Goal: Task Accomplishment & Management: Manage account settings

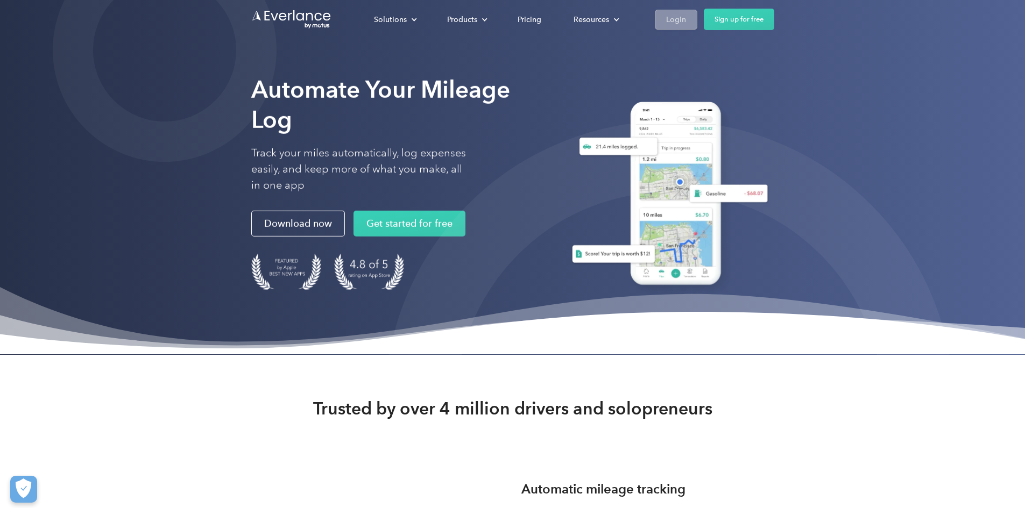
click at [697, 11] on link "Login" at bounding box center [676, 20] width 42 height 20
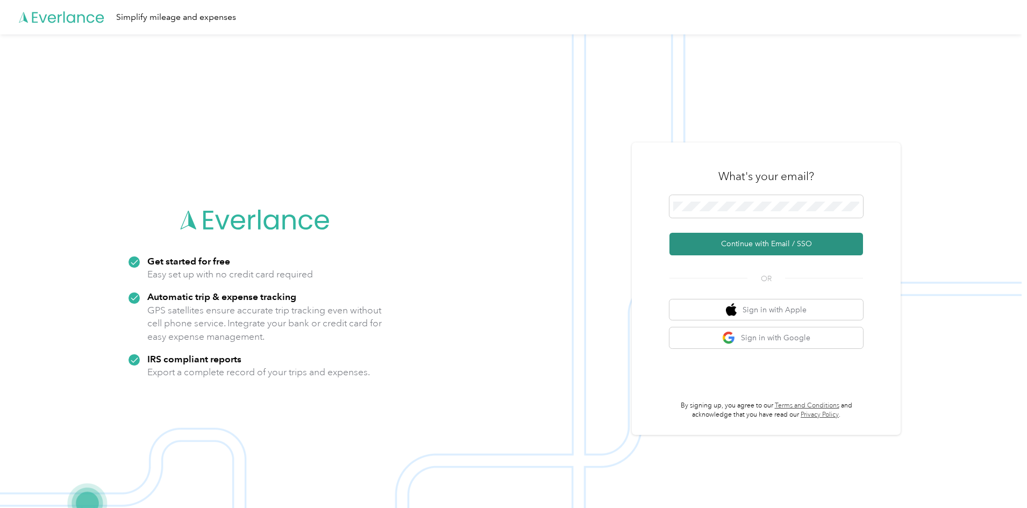
click at [701, 251] on button "Continue with Email / SSO" at bounding box center [767, 244] width 194 height 23
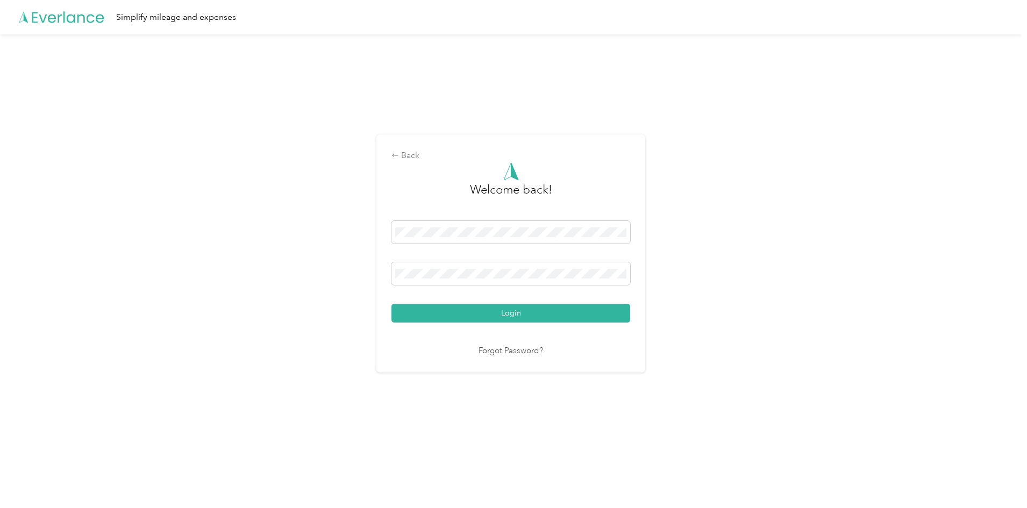
click at [528, 324] on div "Welcome back! Login Forgot Password?" at bounding box center [511, 259] width 239 height 195
click at [527, 308] on button "Login" at bounding box center [511, 313] width 239 height 19
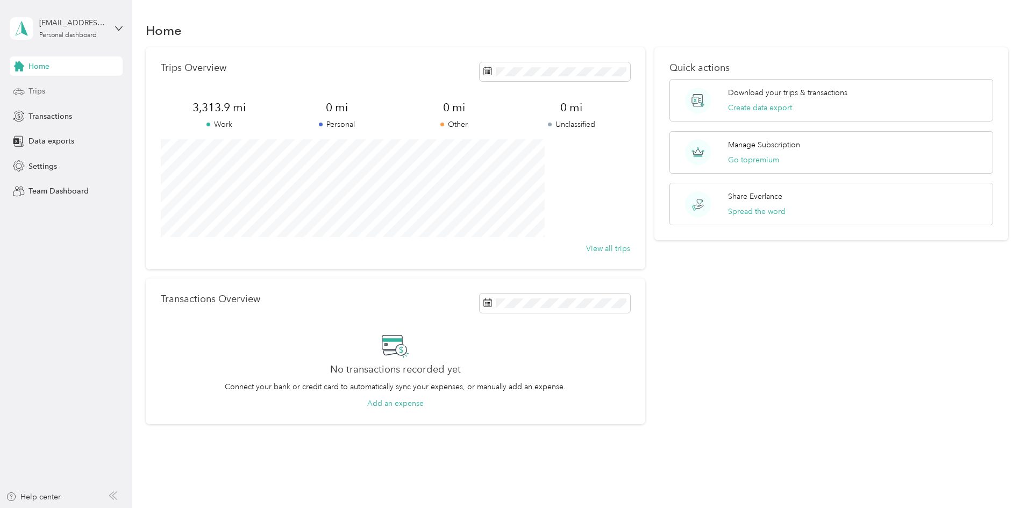
click at [33, 100] on div "Trips" at bounding box center [66, 91] width 113 height 19
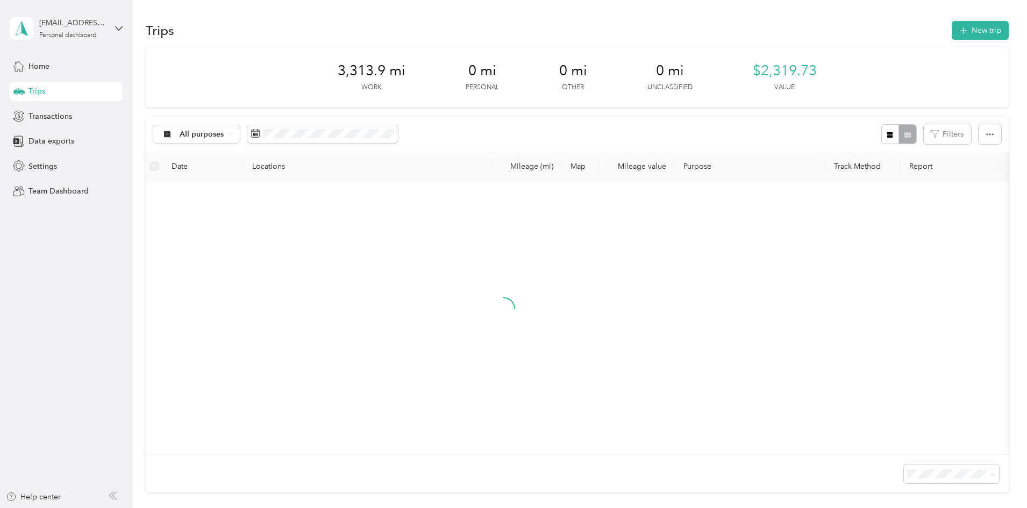
click at [912, 19] on div "Trips New trip" at bounding box center [577, 30] width 863 height 23
click at [952, 22] on button "New trip" at bounding box center [980, 30] width 57 height 19
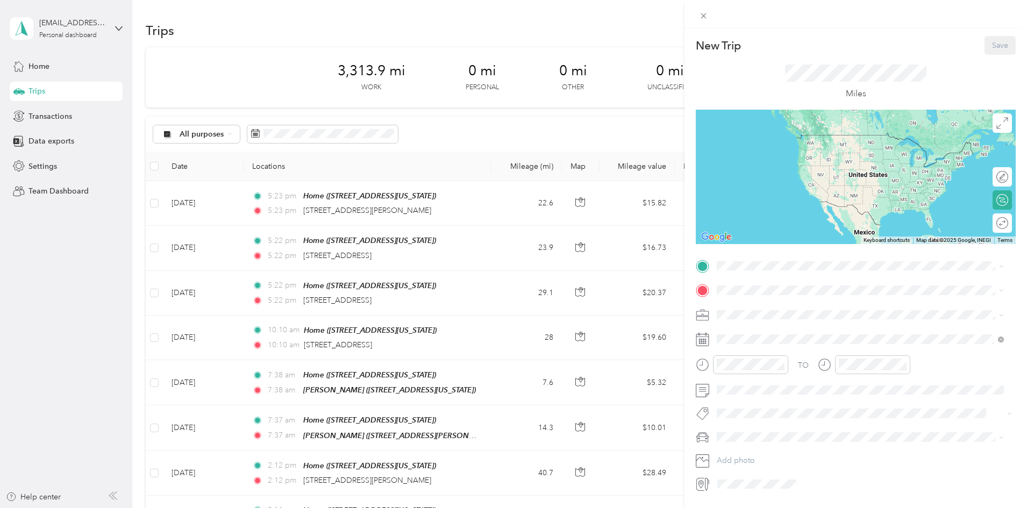
click at [757, 304] on strong "Home" at bounding box center [747, 309] width 21 height 10
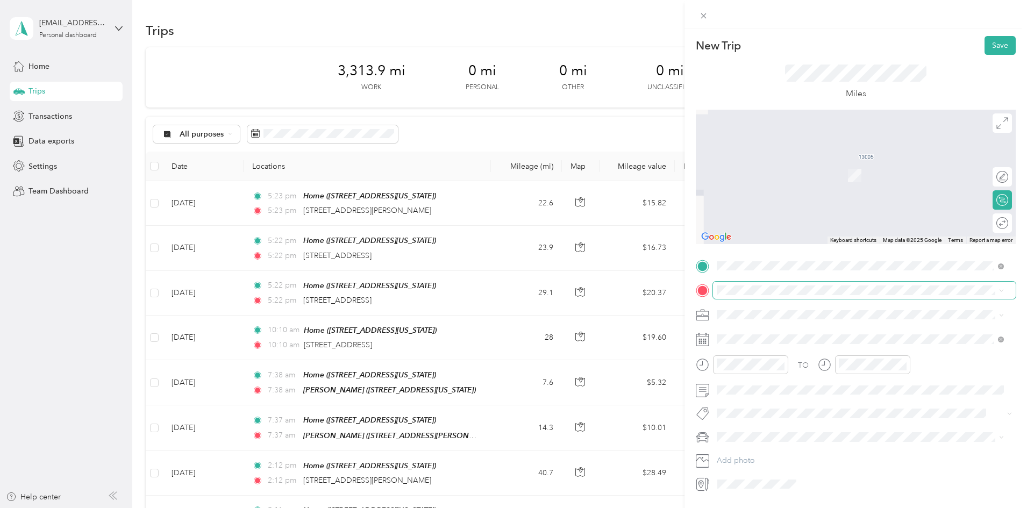
click at [747, 296] on span at bounding box center [864, 290] width 303 height 17
click at [747, 283] on span at bounding box center [864, 290] width 303 height 17
click at [783, 329] on span "5001 Denton Highway Haltom City, Texas 76117, United States" at bounding box center [820, 324] width 167 height 10
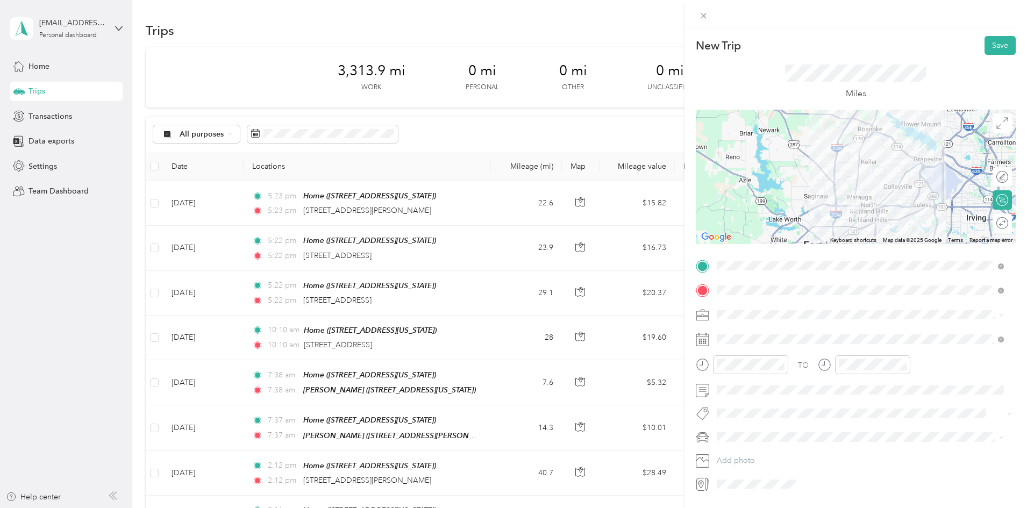
click at [734, 307] on span at bounding box center [864, 315] width 303 height 17
click at [743, 364] on li "RECHARGE" at bounding box center [860, 371] width 295 height 19
click at [995, 222] on div at bounding box center [997, 223] width 23 height 11
click at [988, 41] on button "Save" at bounding box center [1000, 45] width 31 height 19
